Goal: Information Seeking & Learning: Find specific fact

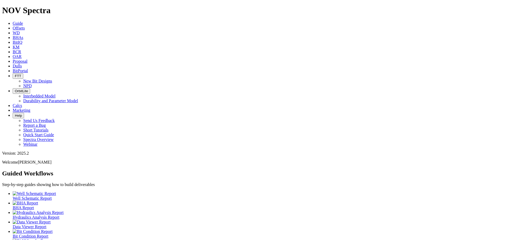
click at [13, 64] on icon at bounding box center [13, 66] width 0 height 4
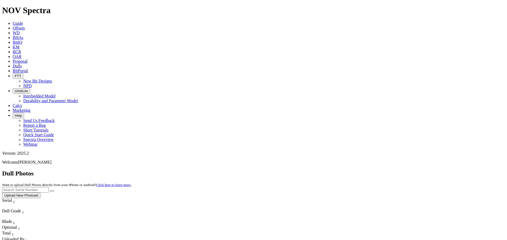
click at [49, 187] on input "text" at bounding box center [25, 190] width 47 height 6
paste input "A321245"
click at [54, 190] on button "submit" at bounding box center [52, 191] width 4 height 2
drag, startPoint x: 401, startPoint y: 24, endPoint x: 332, endPoint y: 21, distance: 68.6
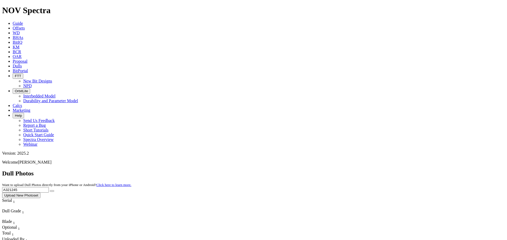
click at [332, 170] on div "Dull Photos Want to upload Dull Photos directly from your iPhone or Android? Cl…" at bounding box center [253, 184] width 502 height 28
paste input "9"
type input "A321249"
click at [52, 191] on icon "submit" at bounding box center [52, 191] width 0 height 0
